Goal: Task Accomplishment & Management: Manage account settings

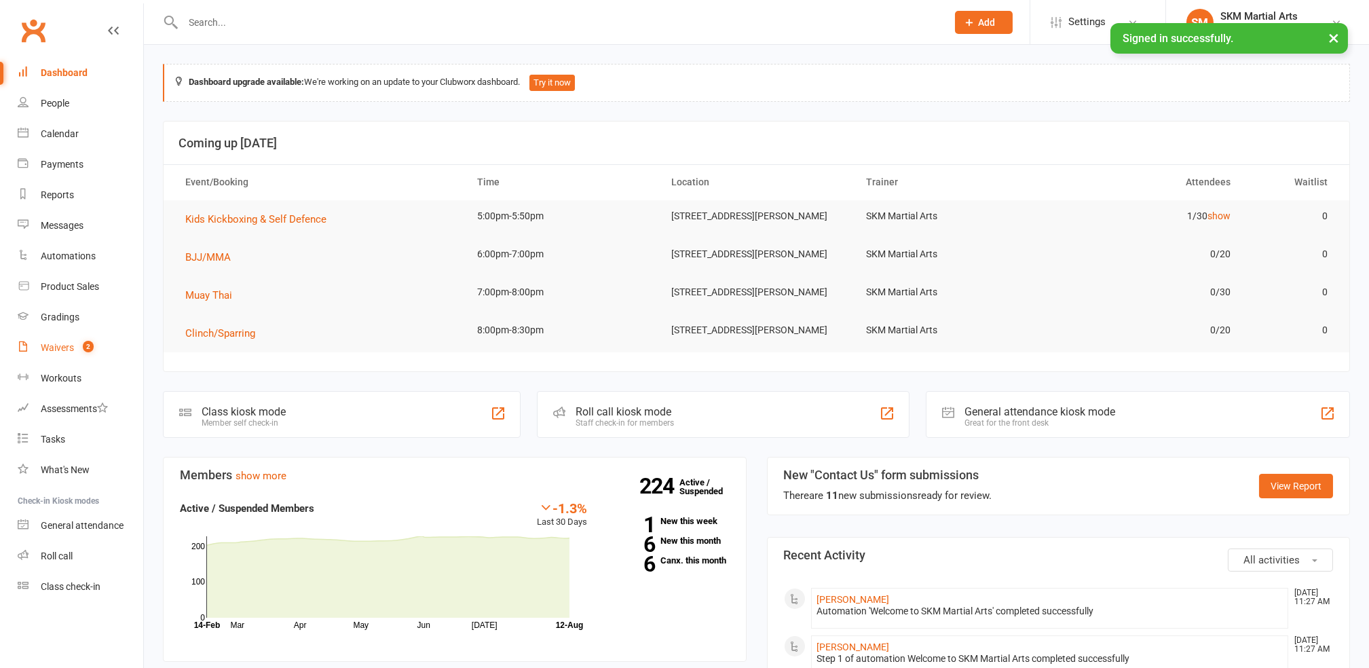
click at [52, 358] on link "Waivers 2" at bounding box center [81, 348] width 126 height 31
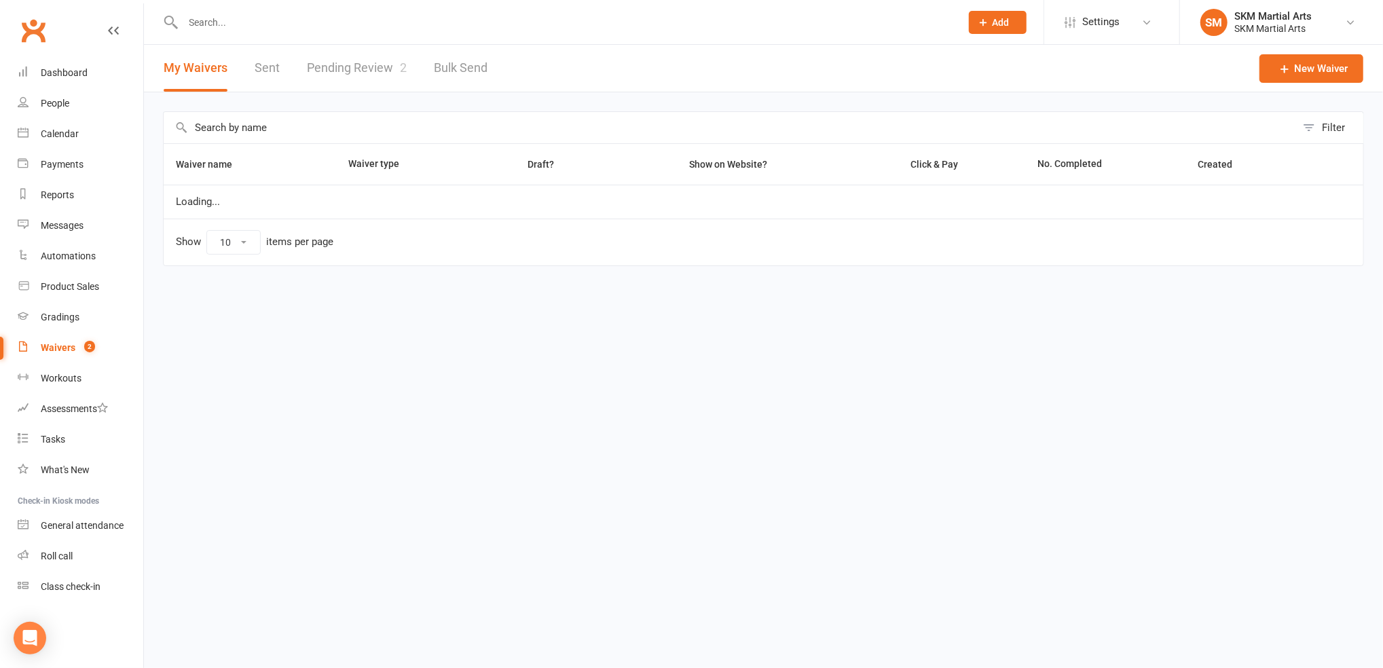
select select "25"
click at [388, 69] on link "Pending Review 2" at bounding box center [357, 68] width 100 height 47
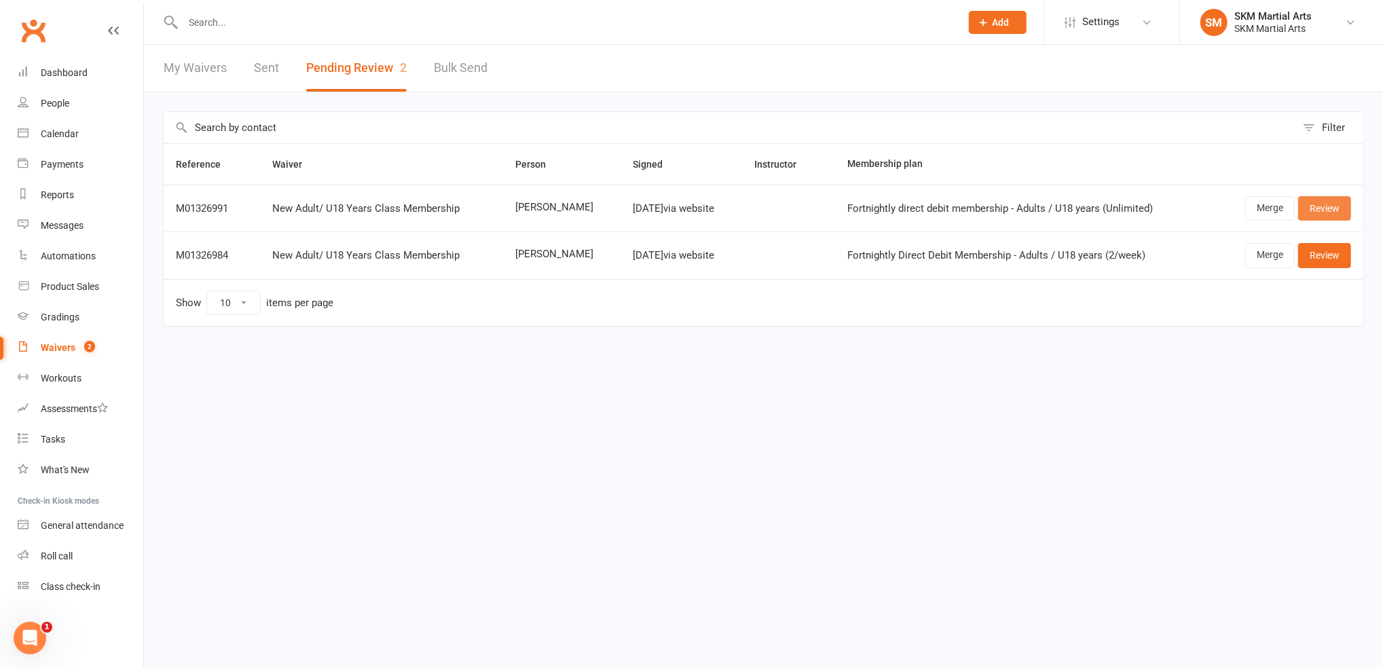
click at [1337, 212] on link "Review" at bounding box center [1324, 208] width 53 height 24
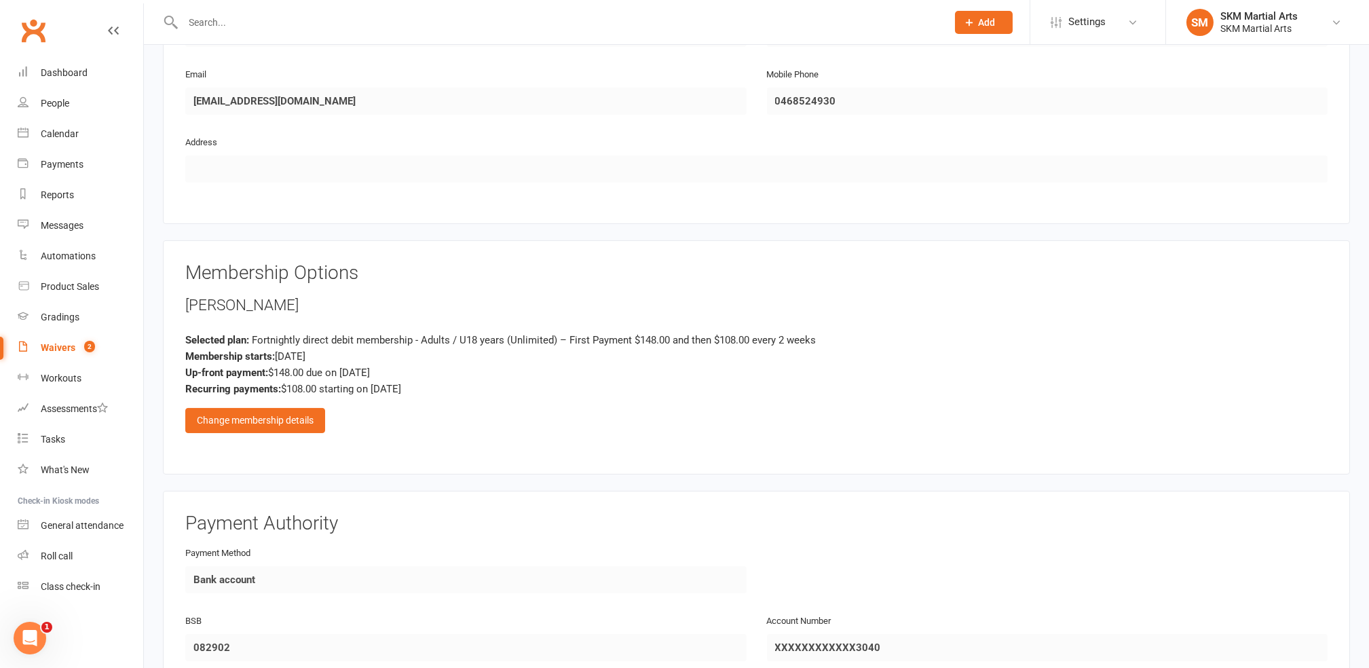
scroll to position [811, 0]
click at [78, 77] on div "Dashboard" at bounding box center [64, 72] width 47 height 11
